Goal: Find specific page/section

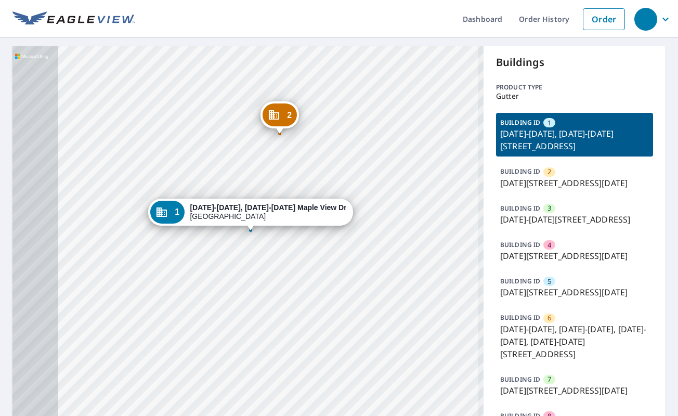
drag, startPoint x: 149, startPoint y: 260, endPoint x: 200, endPoint y: 138, distance: 131.5
click at [200, 138] on div "2 1280-1286 Maple View Dr Charlottesville, VA 22902 3 1260-1266 Maple View Dr C…" at bounding box center [247, 289] width 471 height 486
